Goal: Task Accomplishment & Management: Use online tool/utility

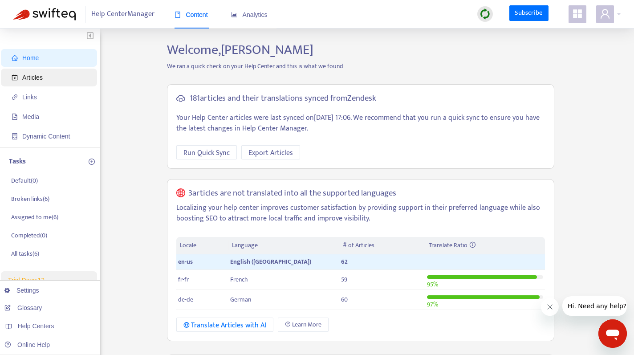
click at [53, 79] on span "Articles" at bounding box center [51, 78] width 78 height 18
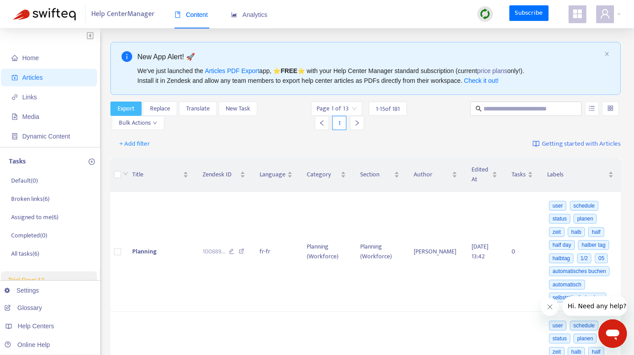
click at [129, 104] on span "Export" at bounding box center [126, 109] width 17 height 10
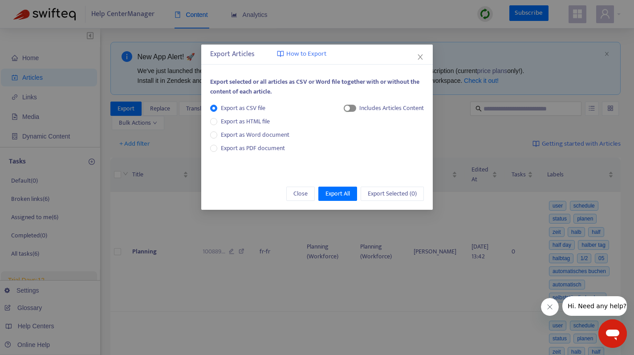
click at [346, 106] on div "button" at bounding box center [347, 108] width 5 height 5
click at [347, 195] on span "Export All" at bounding box center [337, 194] width 24 height 10
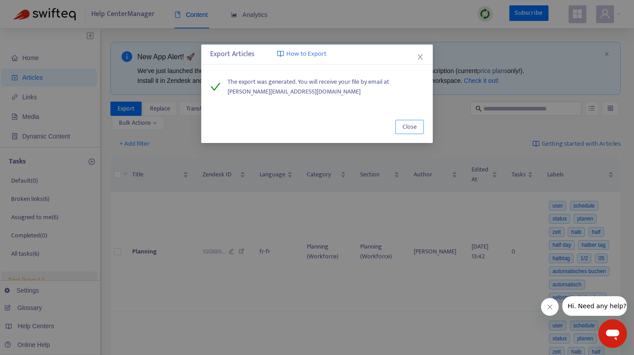
click at [416, 131] on span "Close" at bounding box center [409, 127] width 14 height 10
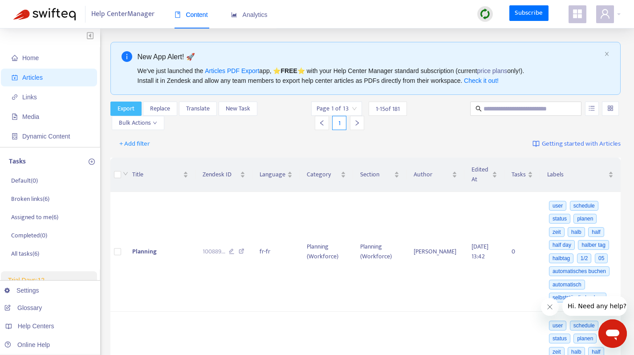
click at [126, 109] on span "Export" at bounding box center [126, 109] width 17 height 10
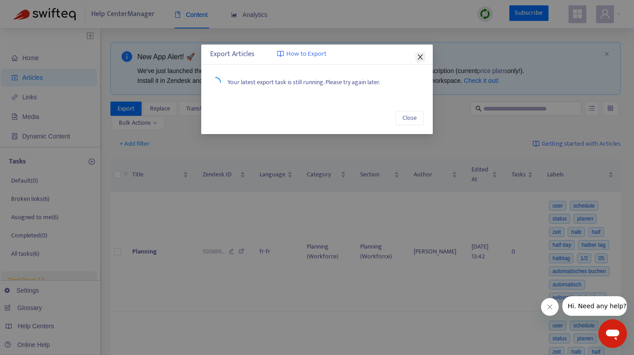
click at [422, 56] on icon "close" at bounding box center [420, 56] width 7 height 7
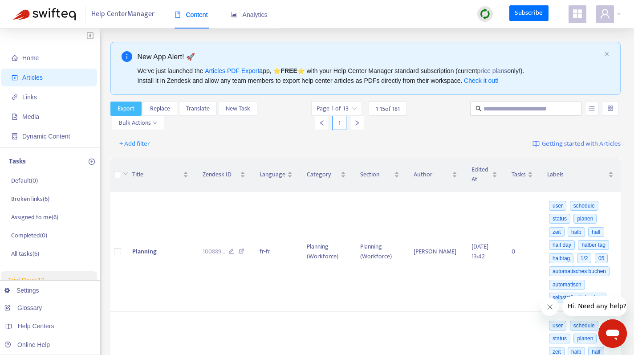
click at [130, 106] on span "Export" at bounding box center [126, 109] width 17 height 10
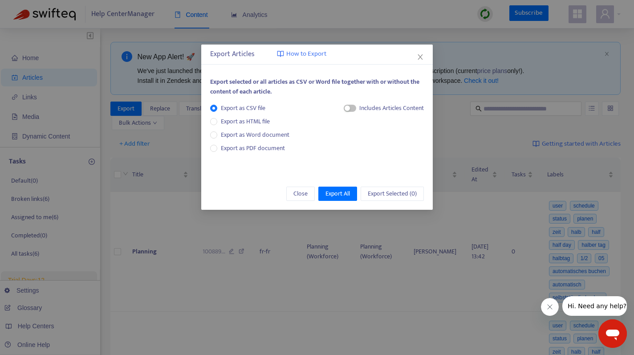
click at [375, 111] on div "Includes Articles Content" at bounding box center [391, 108] width 65 height 10
click at [340, 108] on div "Export as CSV file Export as HTML file Export as Word document Export as PDF do…" at bounding box center [317, 133] width 214 height 60
click at [352, 107] on span "button" at bounding box center [350, 108] width 12 height 7
click at [338, 197] on span "Export All" at bounding box center [337, 194] width 24 height 10
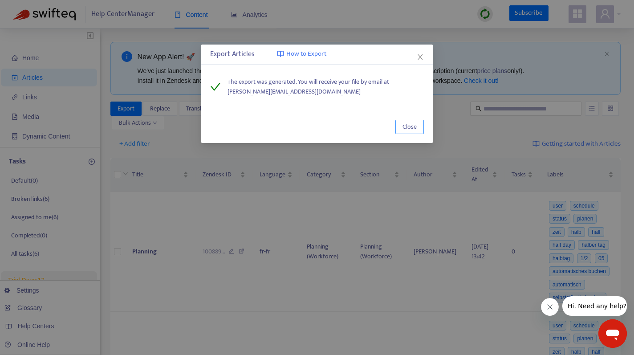
click at [414, 127] on span "Close" at bounding box center [409, 127] width 14 height 10
